Goal: Information Seeking & Learning: Check status

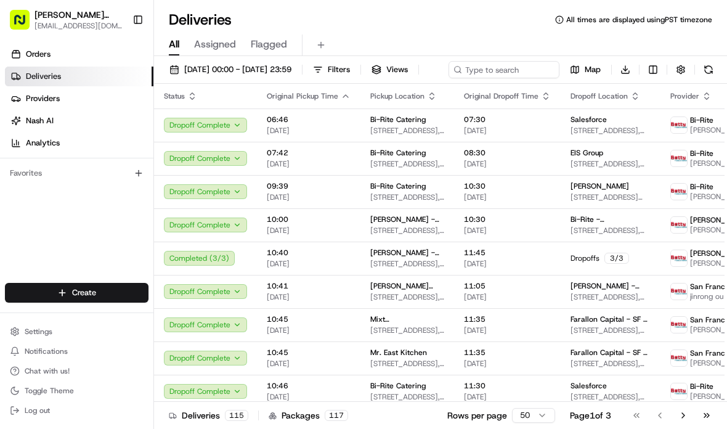
click at [216, 70] on span "[DATE] 00:00 - [DATE] 23:59" at bounding box center [237, 69] width 107 height 11
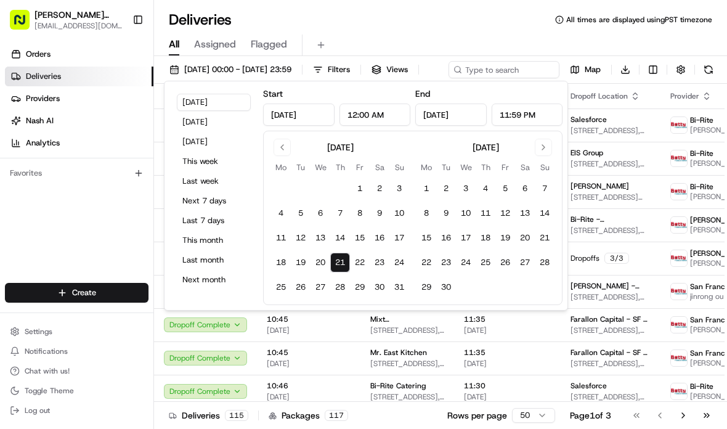
click at [361, 264] on button "22" at bounding box center [360, 263] width 20 height 20
type input "[DATE]"
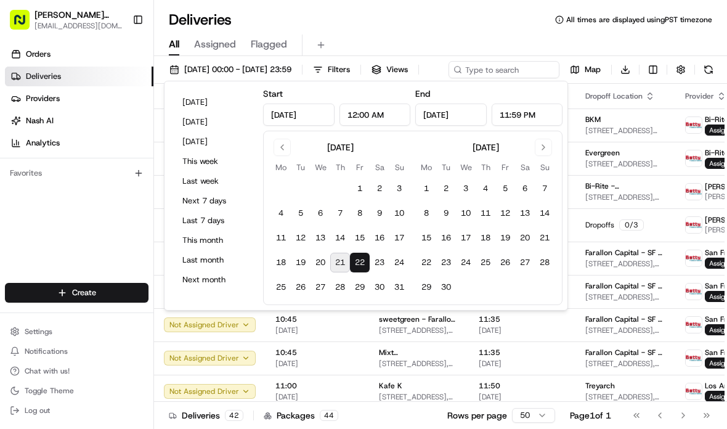
click at [505, 335] on span "[DATE]" at bounding box center [522, 330] width 87 height 10
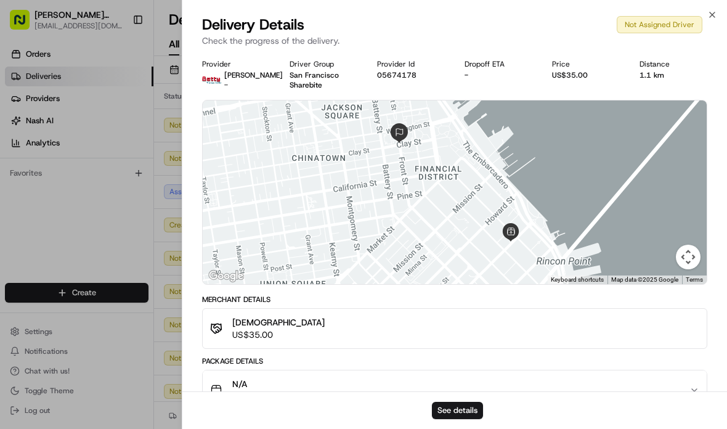
click at [102, 238] on div at bounding box center [363, 214] width 727 height 429
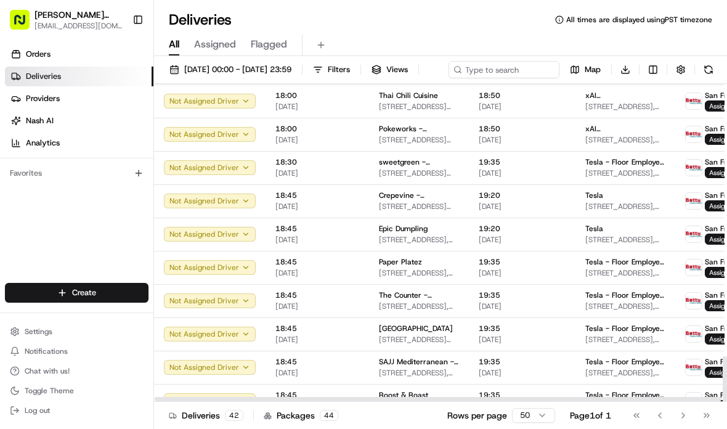
scroll to position [1055, 0]
click at [505, 419] on html "[PERSON_NAME] Transportation [EMAIL_ADDRESS][DOMAIN_NAME] Toggle Sidebar Orders…" at bounding box center [363, 214] width 727 height 429
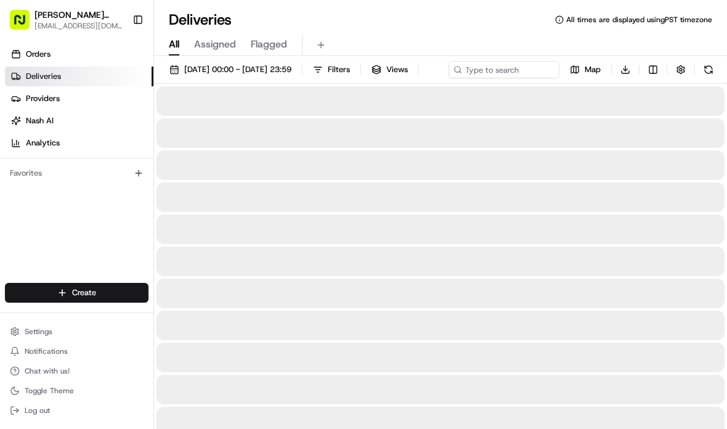
click at [505, 335] on div at bounding box center [441, 326] width 568 height 30
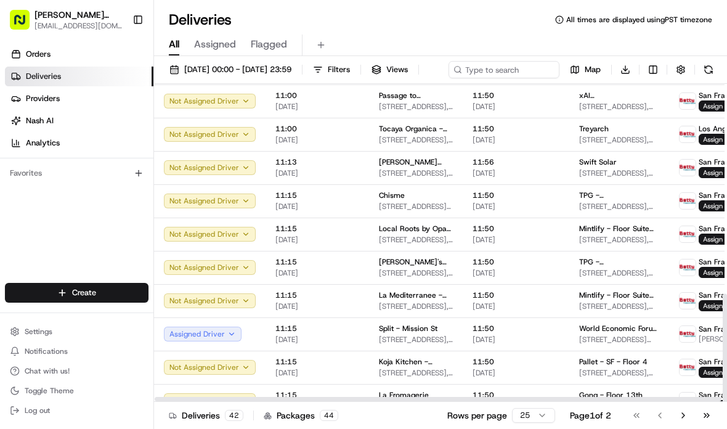
scroll to position [489, 0]
click at [505, 420] on html "[PERSON_NAME] Transportation [EMAIL_ADDRESS][DOMAIN_NAME] Toggle Sidebar Orders…" at bounding box center [363, 214] width 727 height 429
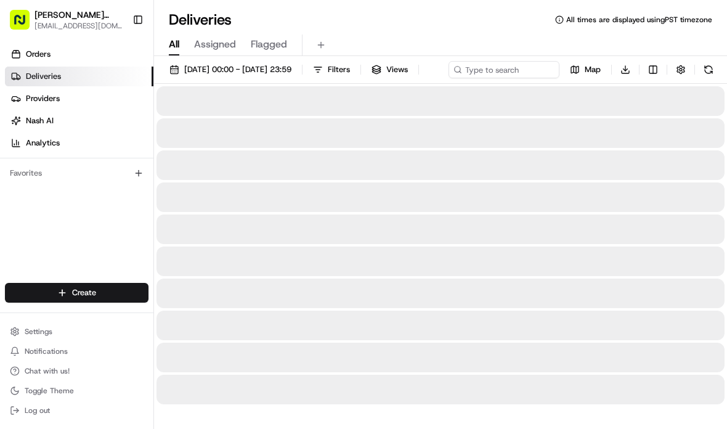
click at [505, 308] on div at bounding box center [441, 294] width 568 height 30
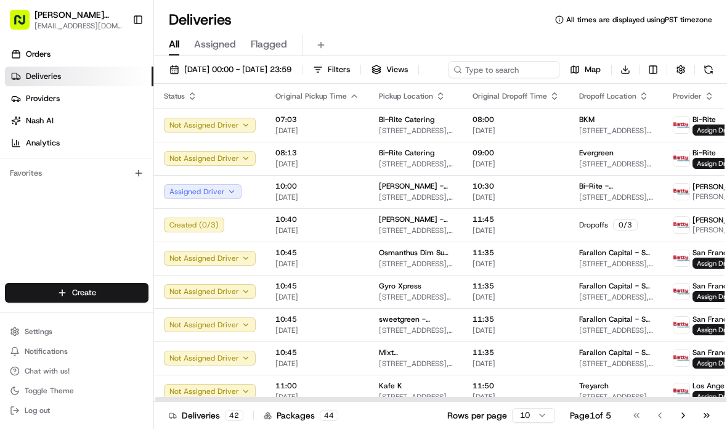
click at [39, 98] on span "Providers" at bounding box center [43, 98] width 34 height 11
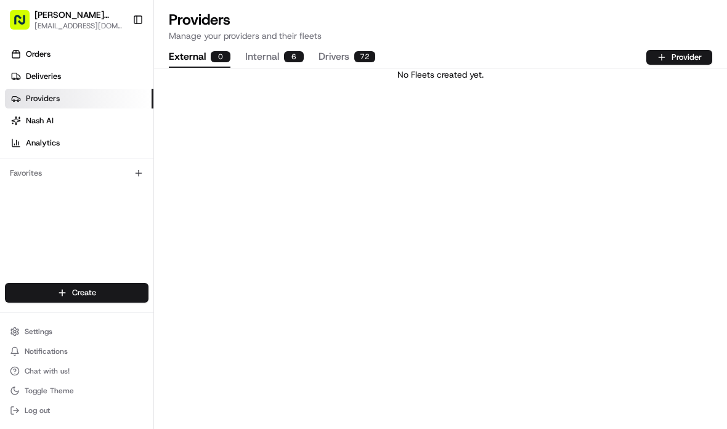
scroll to position [9, 0]
click at [55, 46] on link "Orders" at bounding box center [79, 54] width 148 height 20
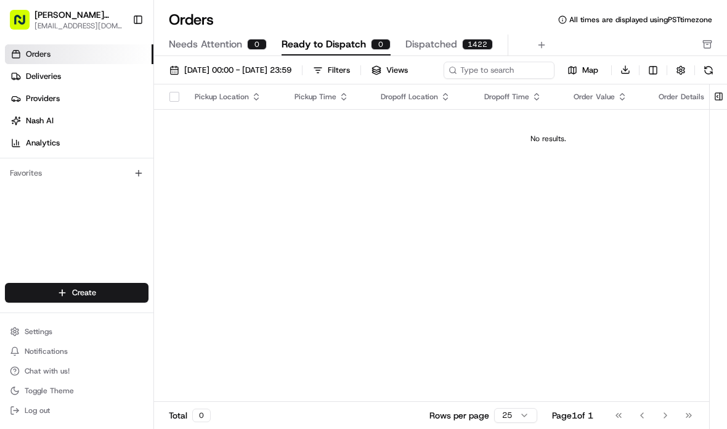
click at [291, 70] on span "[DATE] 00:00 - [DATE] 23:59" at bounding box center [237, 70] width 107 height 11
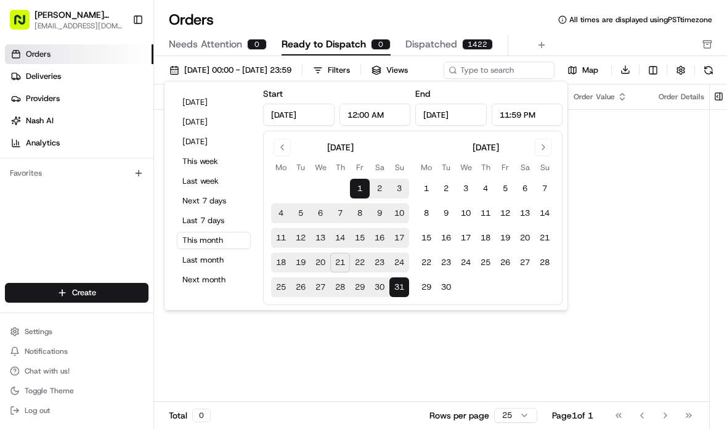
click at [343, 262] on button "21" at bounding box center [340, 263] width 20 height 20
type input "[DATE]"
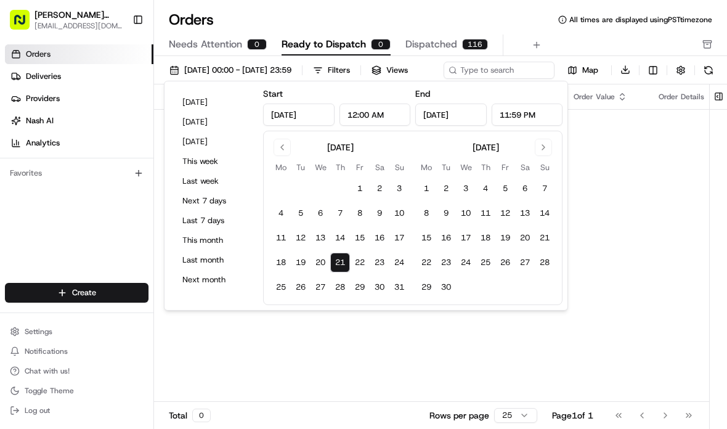
click at [342, 253] on button "21" at bounding box center [340, 263] width 20 height 20
click at [505, 357] on div "Pickup Location Pickup Time Dropoff Location Dropoff Time Order Value Order Det…" at bounding box center [548, 243] width 789 height 318
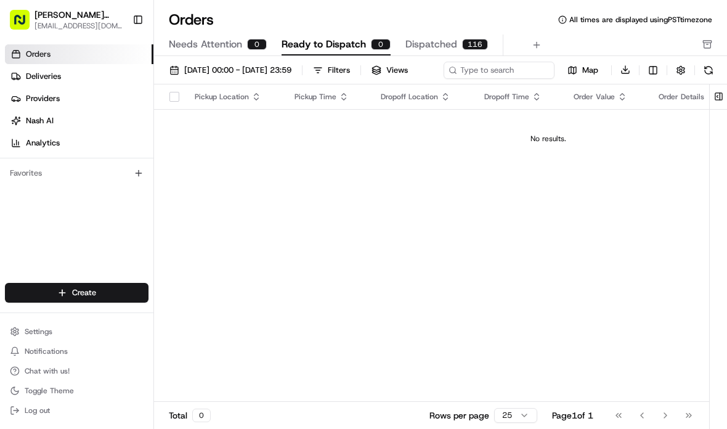
click at [62, 79] on link "Deliveries" at bounding box center [79, 77] width 148 height 20
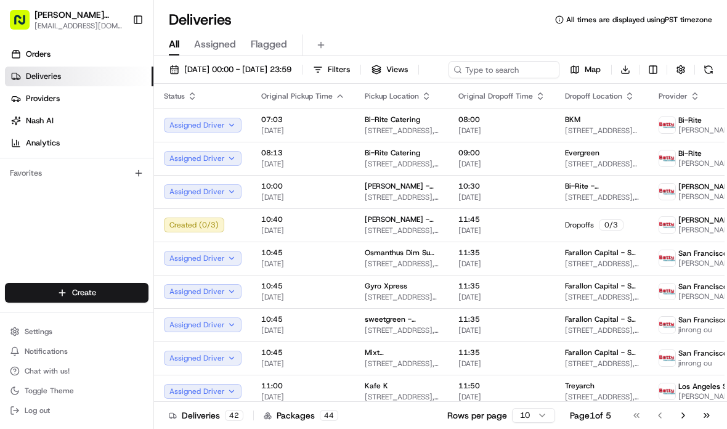
click at [291, 69] on span "[DATE] 00:00 - [DATE] 23:59" at bounding box center [237, 69] width 107 height 11
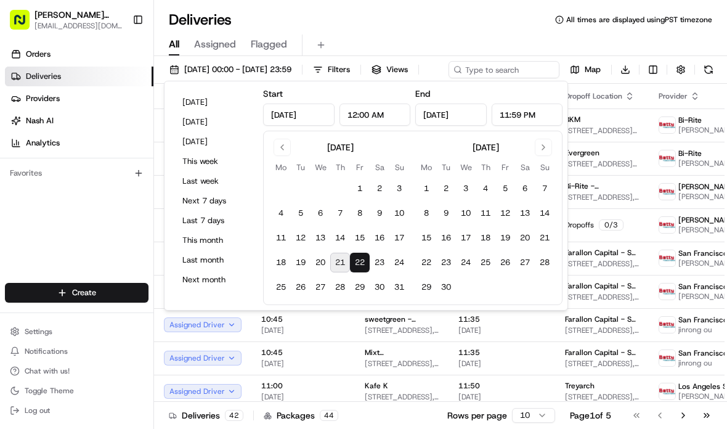
click at [343, 255] on button "21" at bounding box center [340, 263] width 20 height 20
type input "[DATE]"
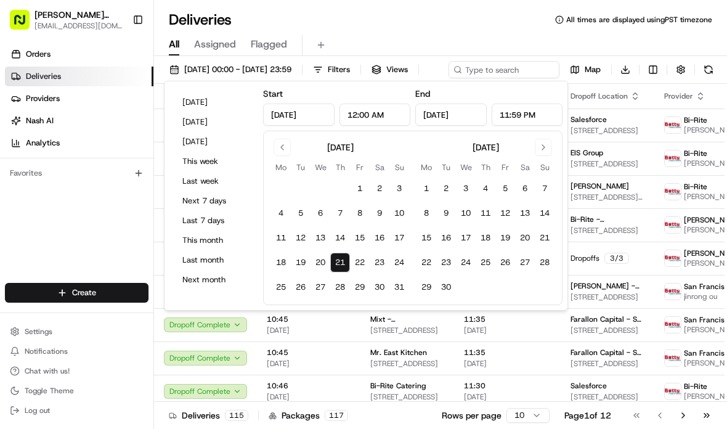
click at [99, 213] on div "Orders Deliveries Providers [PERSON_NAME] Analytics Favorites" at bounding box center [76, 164] width 153 height 251
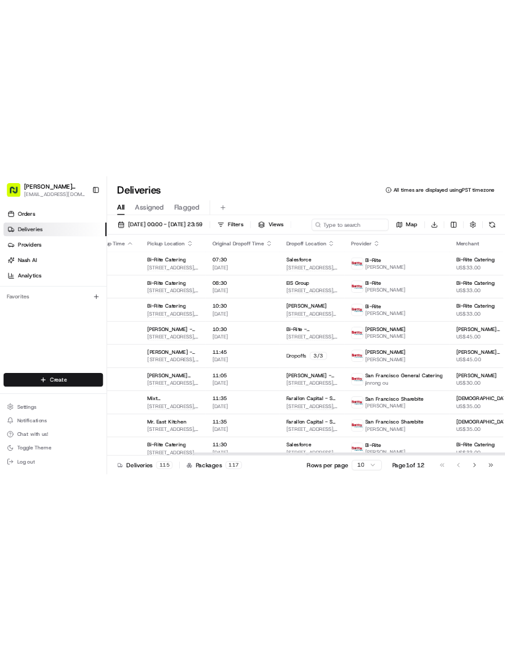
scroll to position [0, 157]
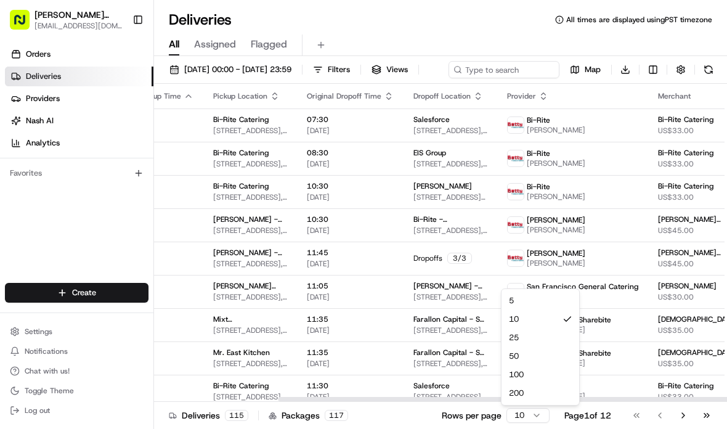
click at [505, 417] on html "[PERSON_NAME] Transportation [EMAIL_ADDRESS][DOMAIN_NAME] Toggle Sidebar Orders…" at bounding box center [363, 214] width 727 height 429
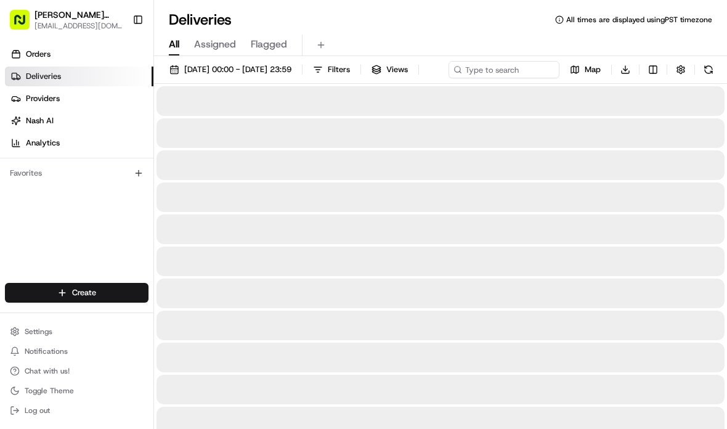
click at [505, 372] on div at bounding box center [441, 358] width 568 height 30
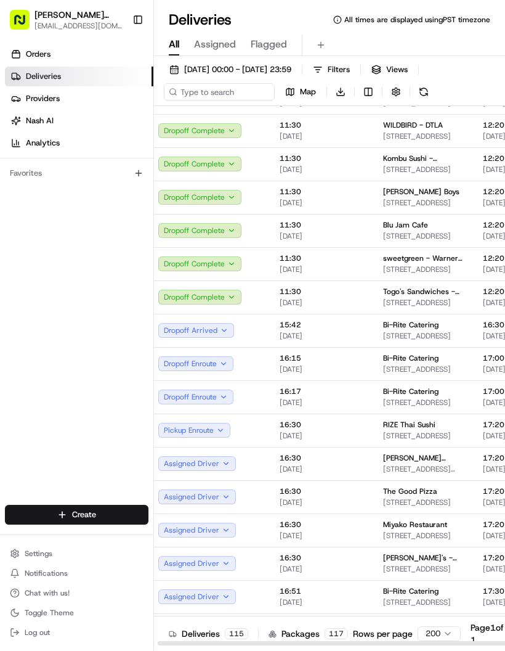
scroll to position [2812, 6]
click at [389, 324] on span "Bi-Rite Catering" at bounding box center [410, 325] width 55 height 10
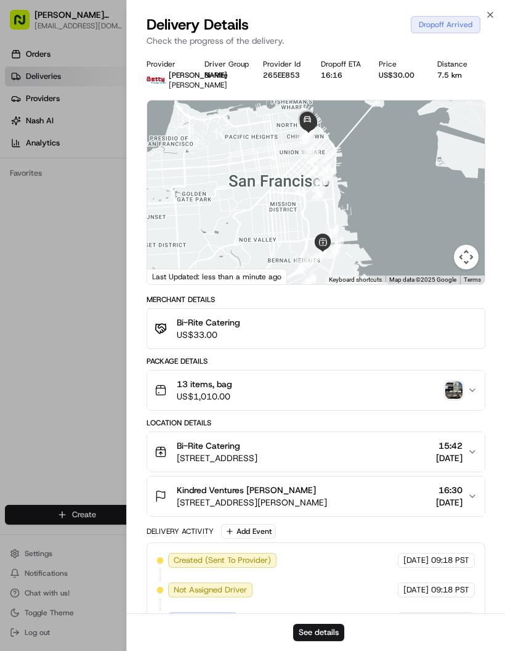
click at [489, 15] on icon "button" at bounding box center [491, 15] width 10 height 10
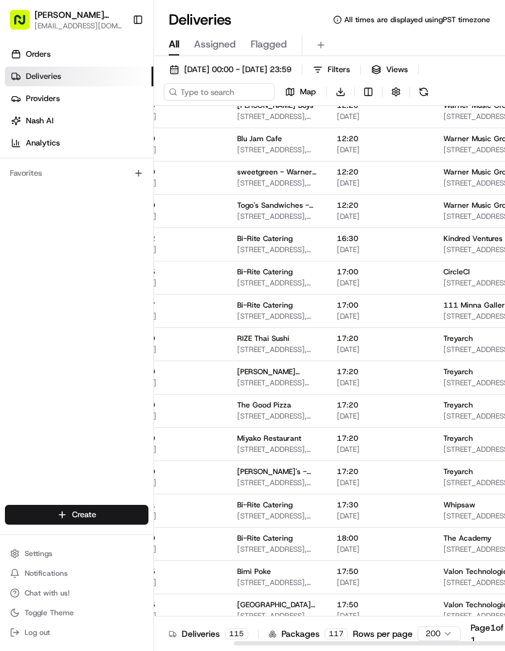
scroll to position [2897, 152]
click at [443, 508] on span "Whipsaw" at bounding box center [459, 505] width 32 height 10
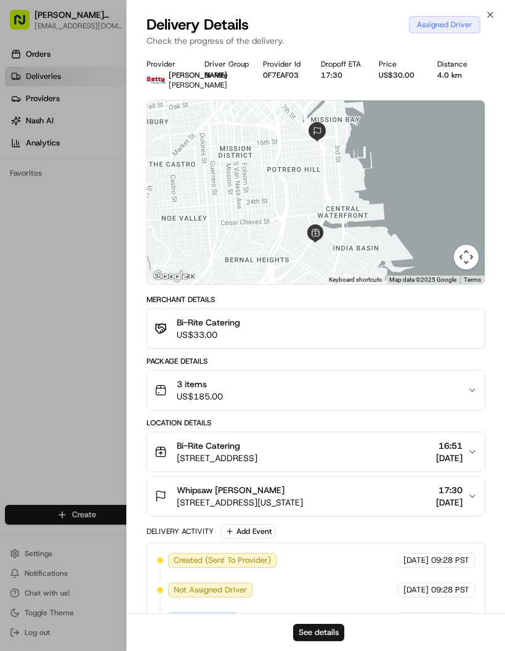
click at [71, 375] on div at bounding box center [252, 325] width 505 height 651
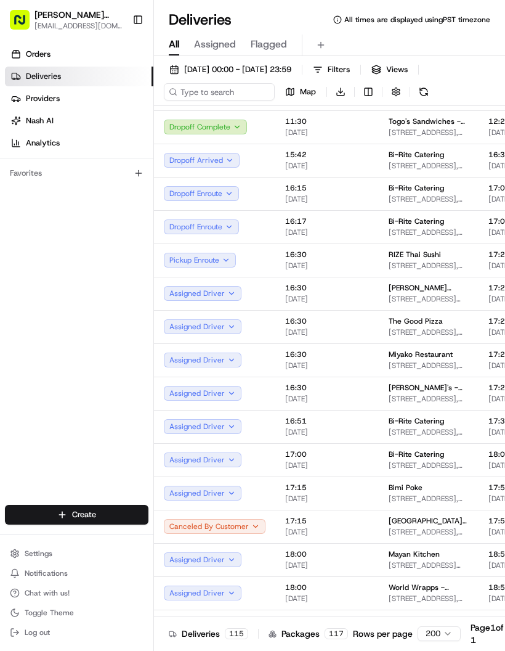
scroll to position [2982, 0]
click at [431, 421] on span "Bi-Rite Catering" at bounding box center [416, 420] width 55 height 10
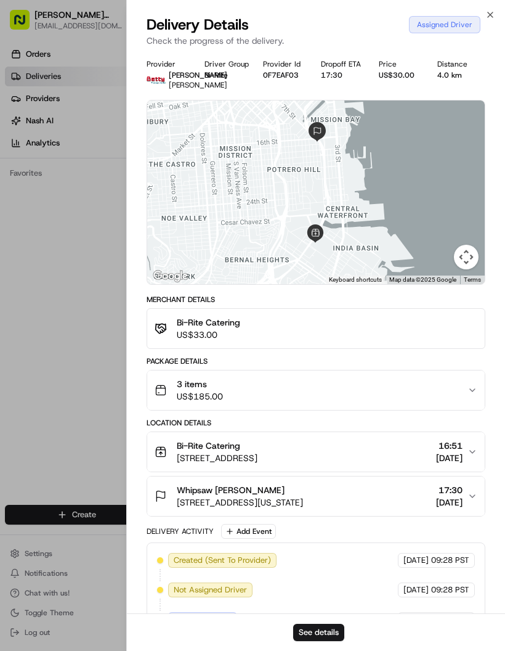
click at [62, 370] on div at bounding box center [252, 325] width 505 height 651
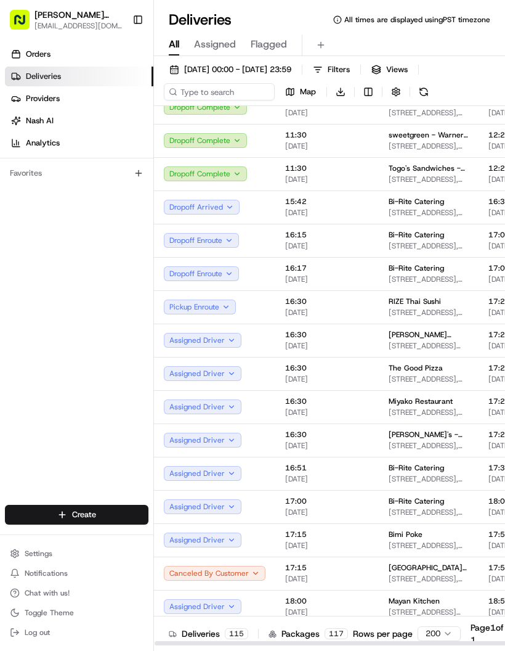
scroll to position [2935, 0]
click at [399, 467] on span "Bi-Rite Catering" at bounding box center [416, 468] width 55 height 10
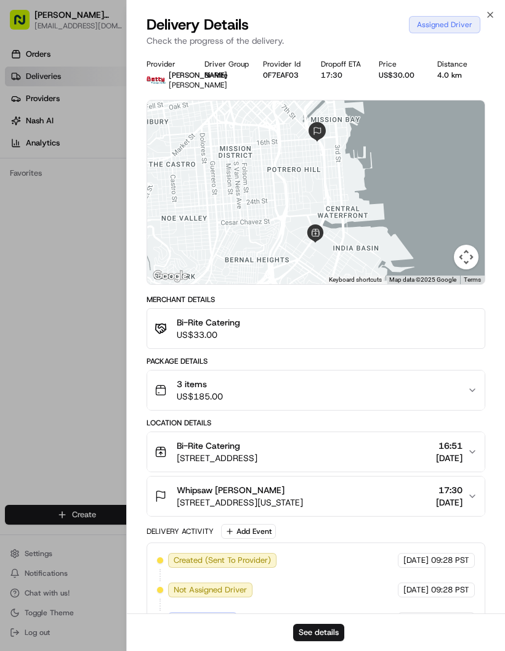
click at [461, 395] on div "3 items US$185.00" at bounding box center [311, 390] width 313 height 25
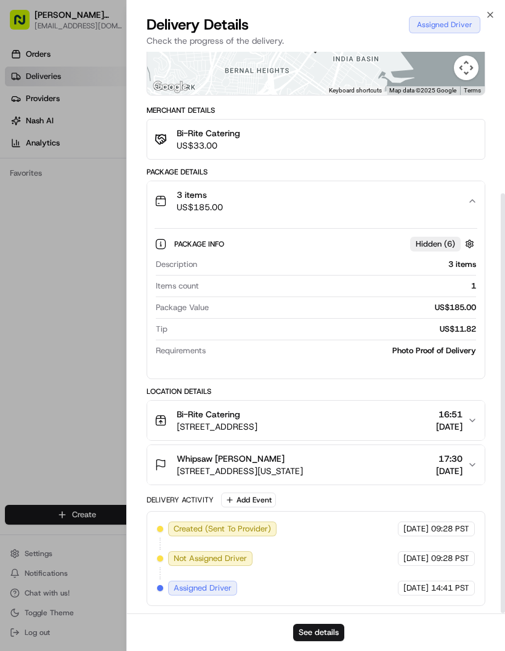
scroll to position [189, 0]
click at [495, 17] on icon "button" at bounding box center [491, 15] width 10 height 10
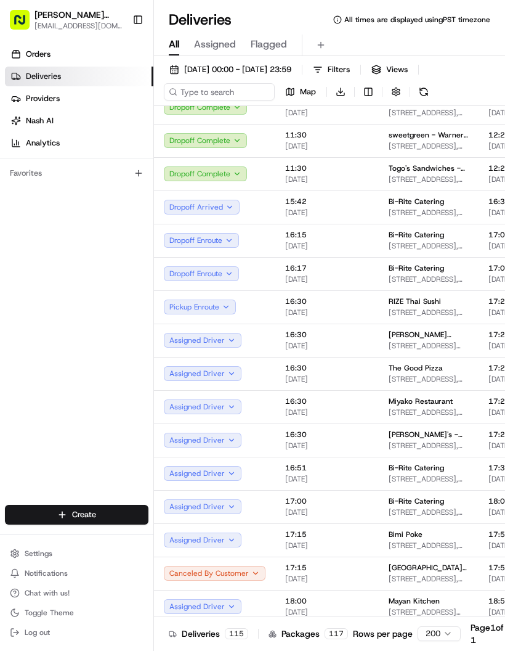
click at [489, 21] on span "All times are displayed using PST timezone" at bounding box center [417, 20] width 146 height 10
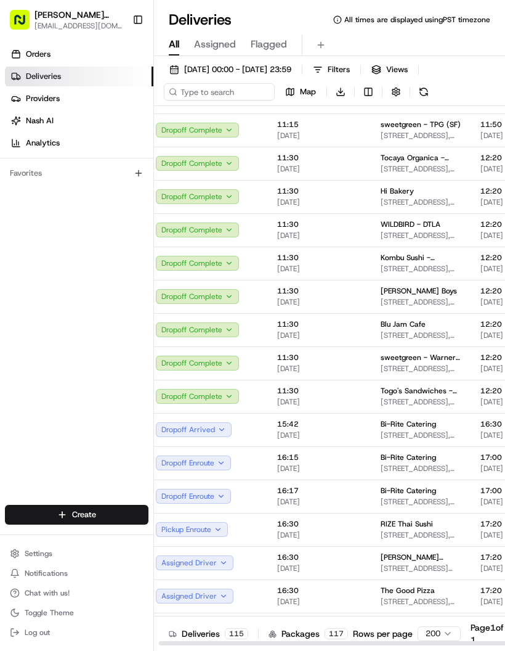
scroll to position [2665, 6]
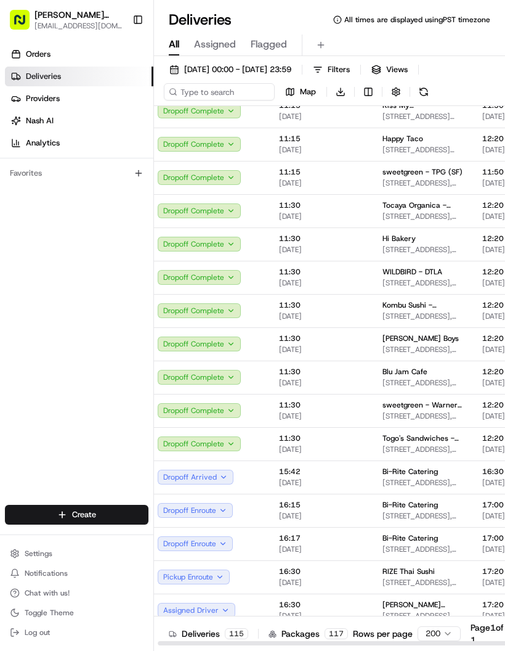
click at [384, 478] on span "[STREET_ADDRESS]" at bounding box center [423, 483] width 80 height 10
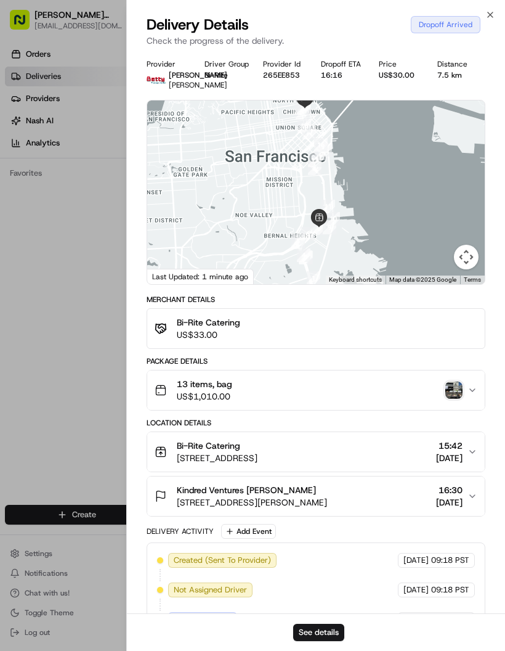
click at [474, 394] on icon "button" at bounding box center [473, 390] width 10 height 10
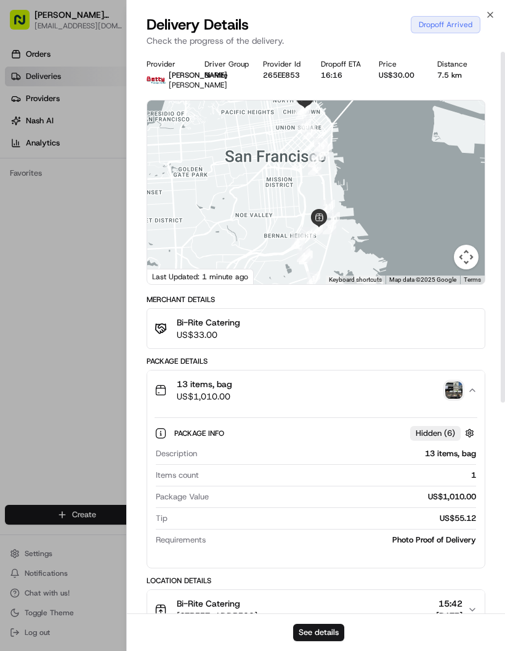
scroll to position [0, 0]
click at [457, 391] on img "button" at bounding box center [453, 389] width 17 height 17
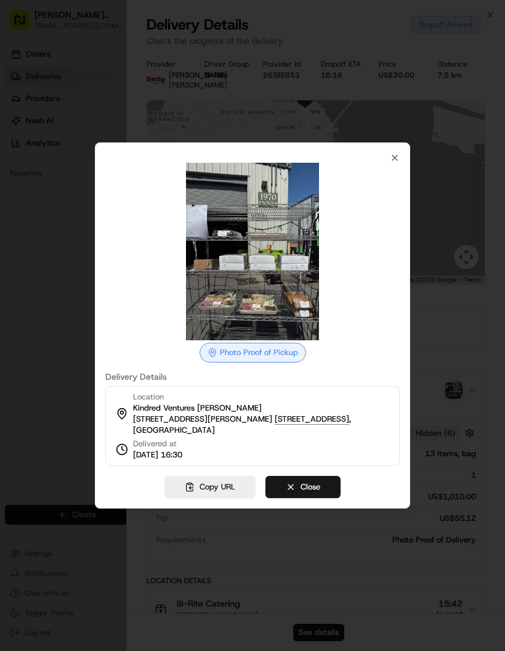
click at [395, 160] on icon "button" at bounding box center [395, 158] width 10 height 10
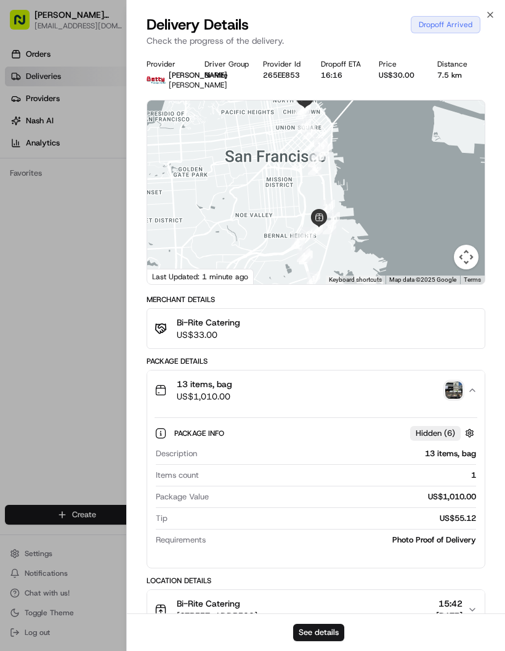
click at [87, 372] on div at bounding box center [252, 325] width 505 height 651
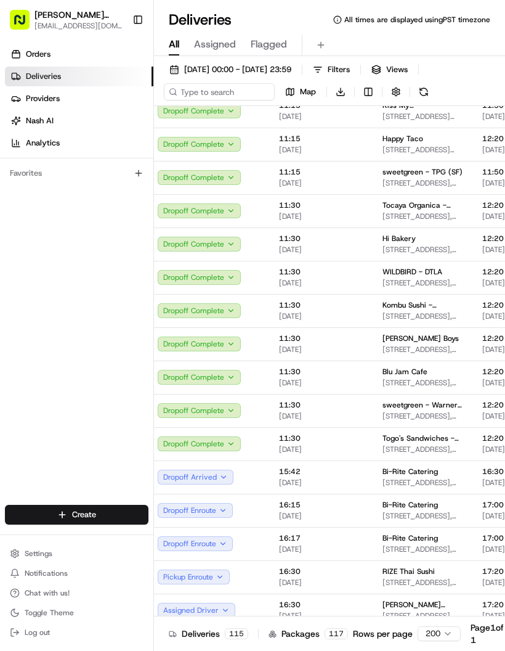
click at [83, 370] on div "Orders Deliveries Providers [PERSON_NAME] Analytics Favorites" at bounding box center [76, 275] width 153 height 473
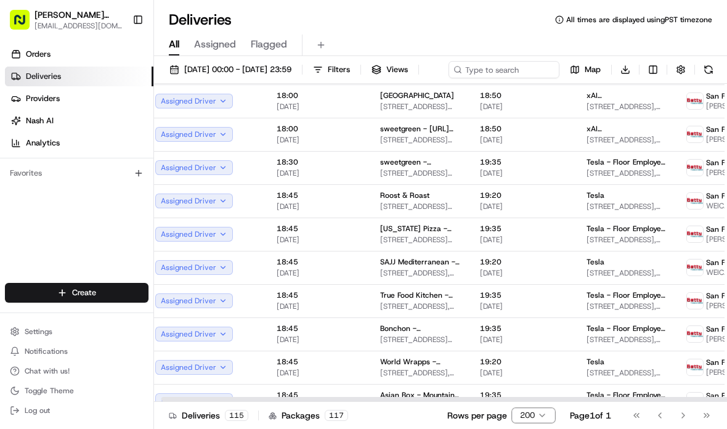
scroll to position [3484, 9]
click at [505, 405] on div "5 10 25 50 100 200" at bounding box center [547, 347] width 78 height 116
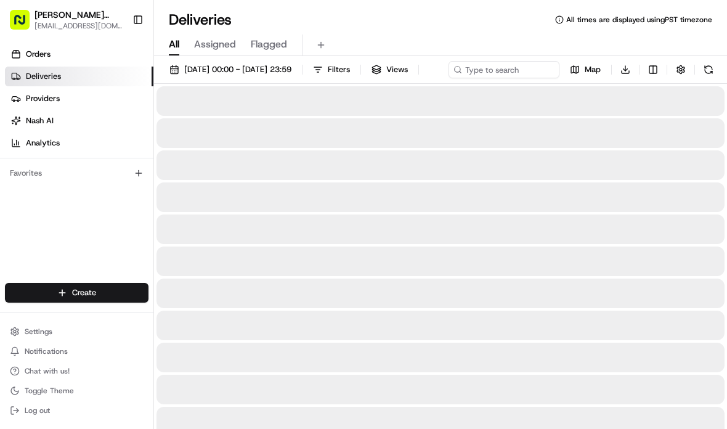
click at [505, 338] on div at bounding box center [441, 326] width 568 height 30
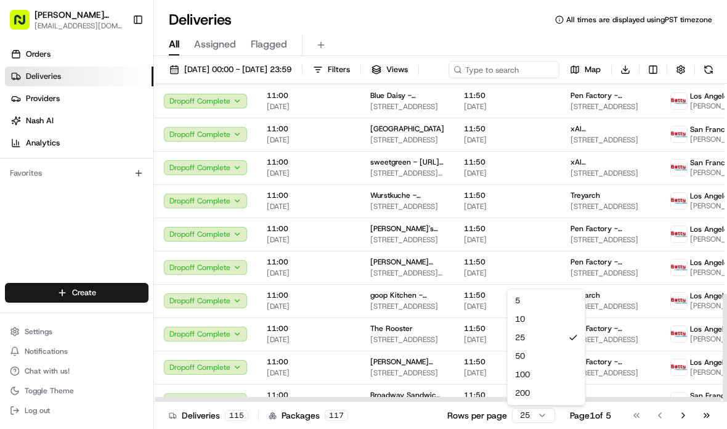
scroll to position [489, 0]
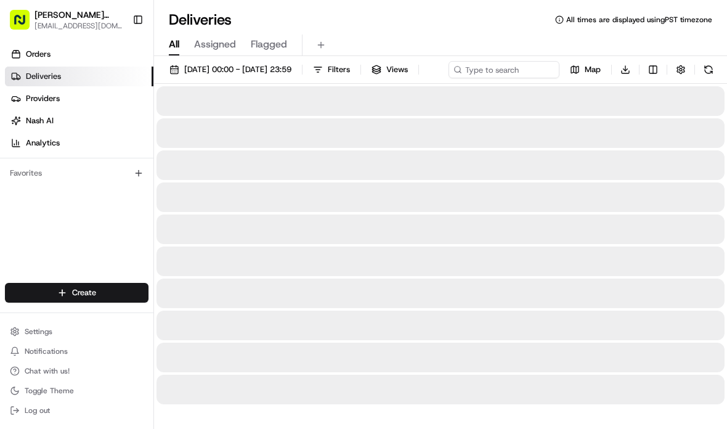
click at [505, 308] on div at bounding box center [441, 294] width 568 height 30
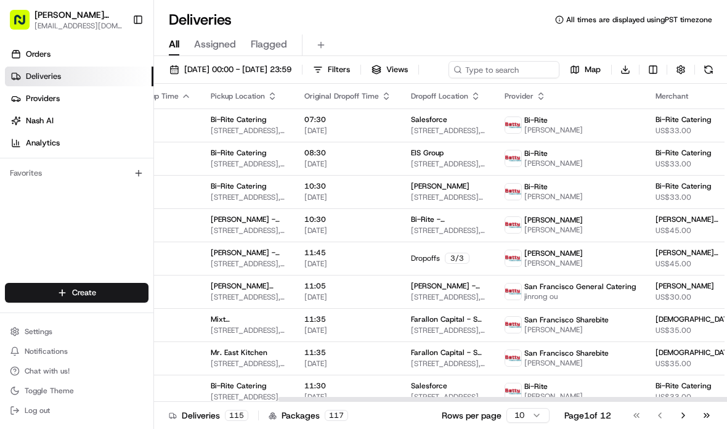
scroll to position [0, 158]
click at [505, 414] on button "Go to next page" at bounding box center [683, 415] width 21 height 17
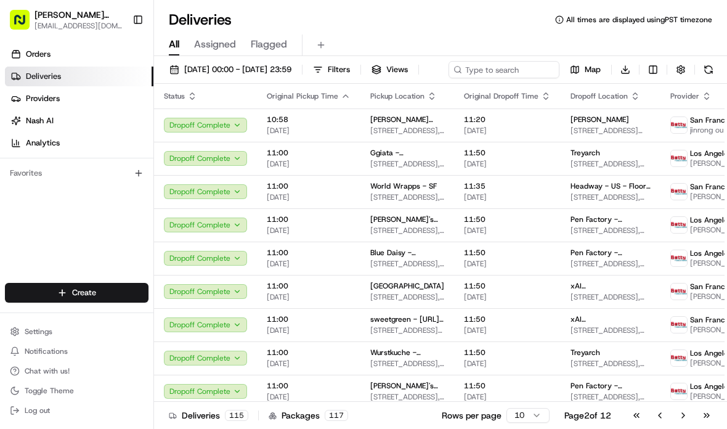
click at [505, 419] on button "Go to last page" at bounding box center [706, 415] width 21 height 17
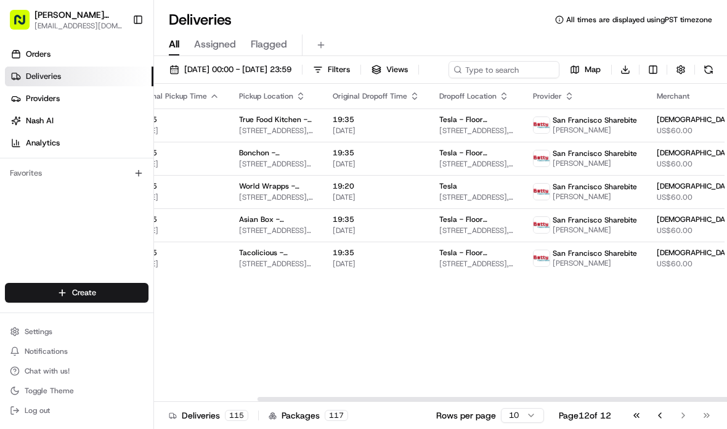
scroll to position [0, 125]
